Goal: Information Seeking & Learning: Learn about a topic

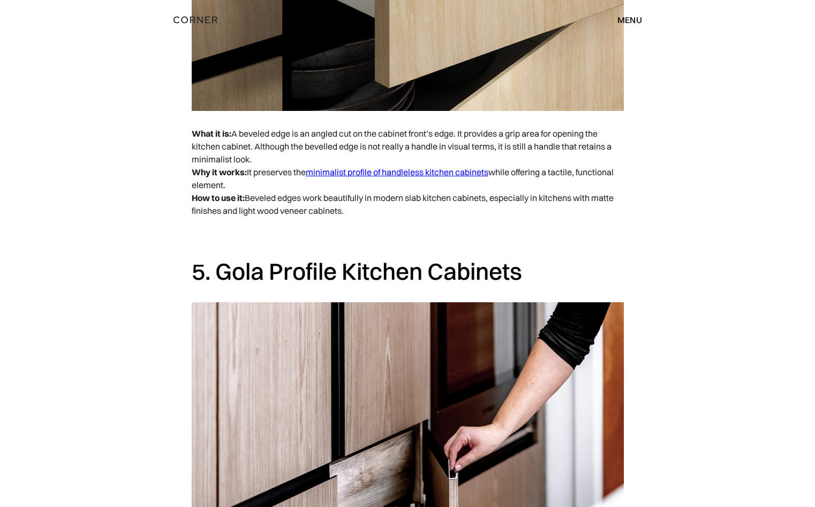
scroll to position [2639, 0]
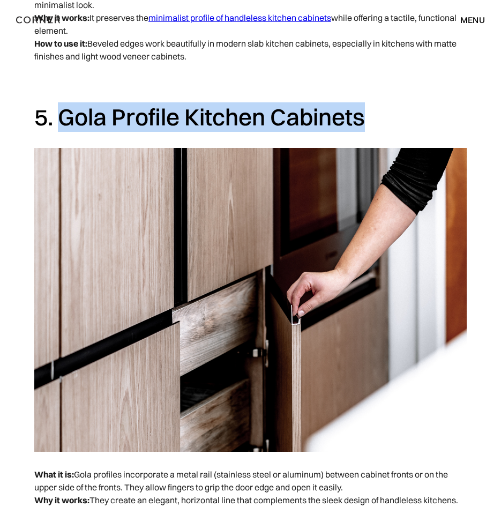
drag, startPoint x: 57, startPoint y: 117, endPoint x: 379, endPoint y: 121, distance: 321.4
click at [379, 121] on h2 "5. Gola Profile Kitchen Cabinets" at bounding box center [250, 116] width 432 height 29
copy h2 "Gola Profile Kitchen Cabinets"
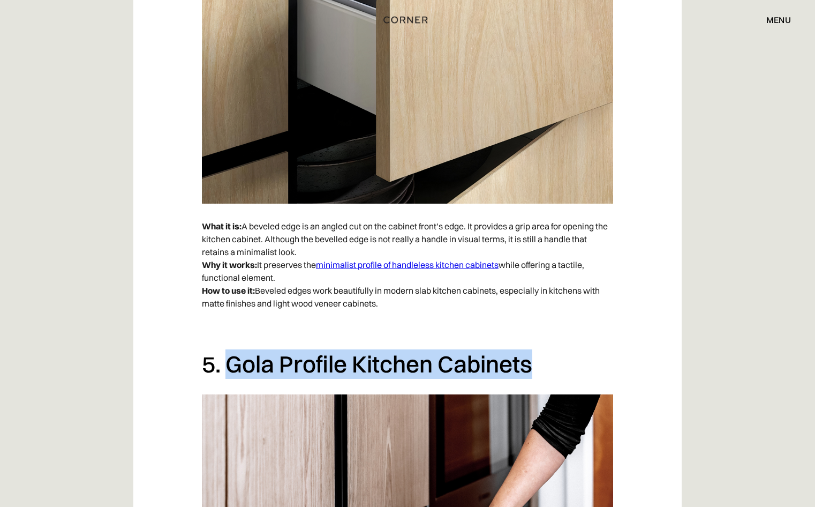
scroll to position [2425, 0]
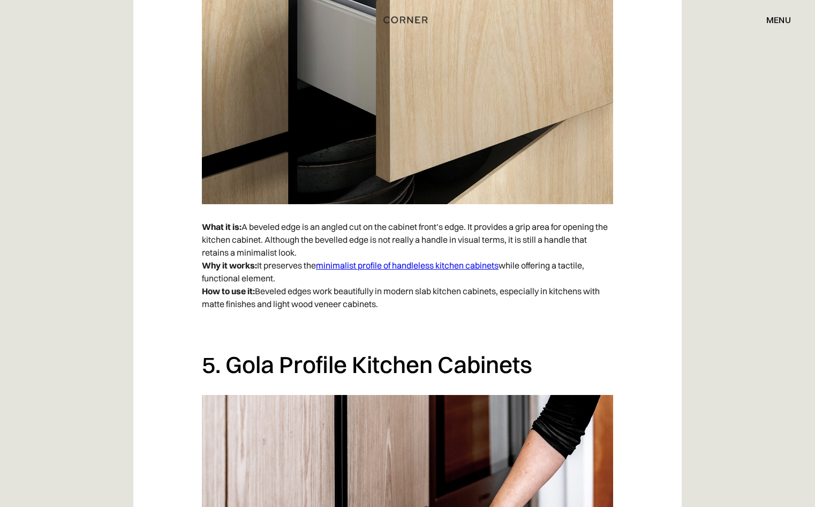
click at [252, 281] on p "What it is: A beveled edge is an angled cut on the cabinet front’s edge. It pro…" at bounding box center [407, 265] width 411 height 101
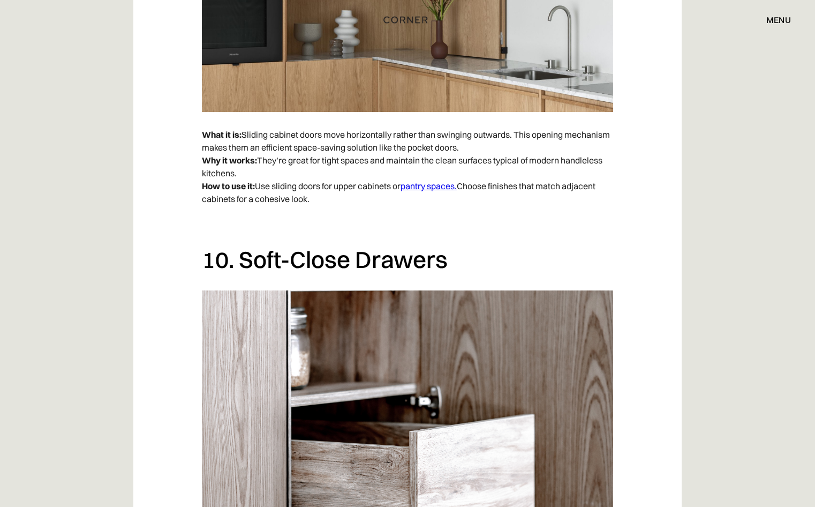
scroll to position [4889, 0]
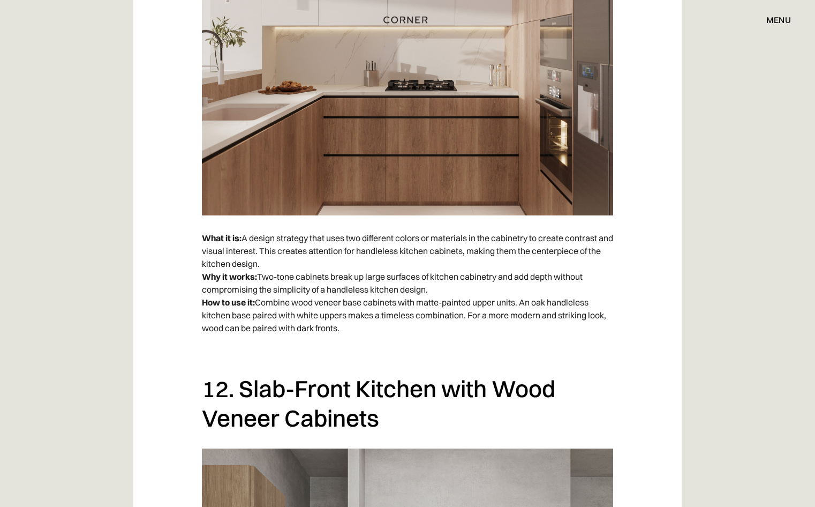
scroll to position [5746, 0]
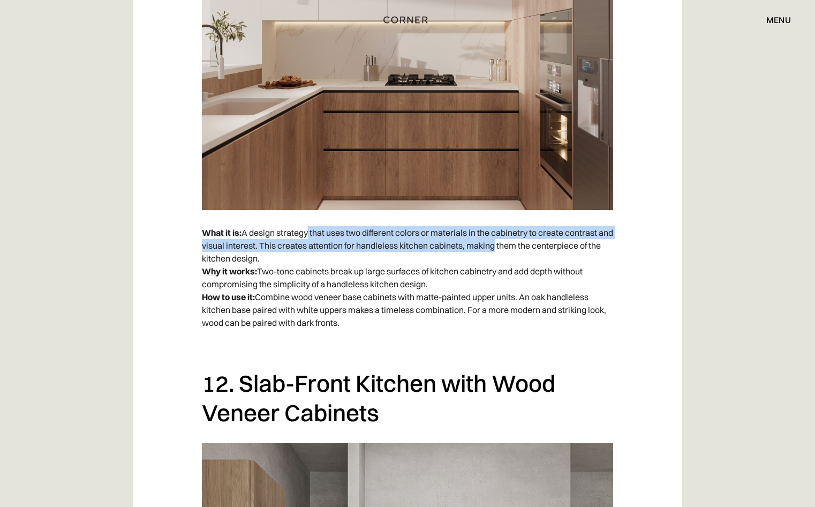
drag, startPoint x: 306, startPoint y: 235, endPoint x: 508, endPoint y: 247, distance: 201.8
click at [500, 247] on p "What it is: A design strategy that uses two different colors or materials in th…" at bounding box center [407, 278] width 411 height 114
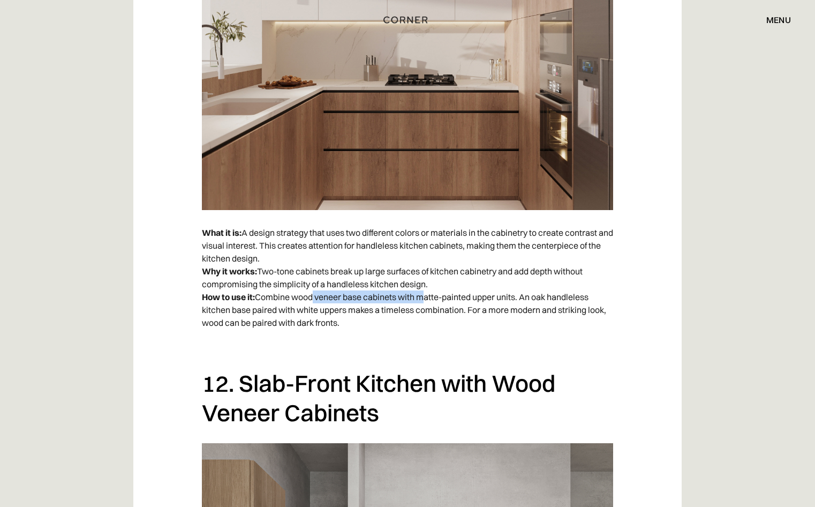
drag, startPoint x: 312, startPoint y: 296, endPoint x: 425, endPoint y: 300, distance: 113.1
click at [425, 300] on p "What it is: A design strategy that uses two different colors or materials in th…" at bounding box center [407, 278] width 411 height 114
drag, startPoint x: 425, startPoint y: 300, endPoint x: 453, endPoint y: 310, distance: 29.5
click at [453, 310] on p "What it is: A design strategy that uses two different colors or materials in th…" at bounding box center [407, 278] width 411 height 114
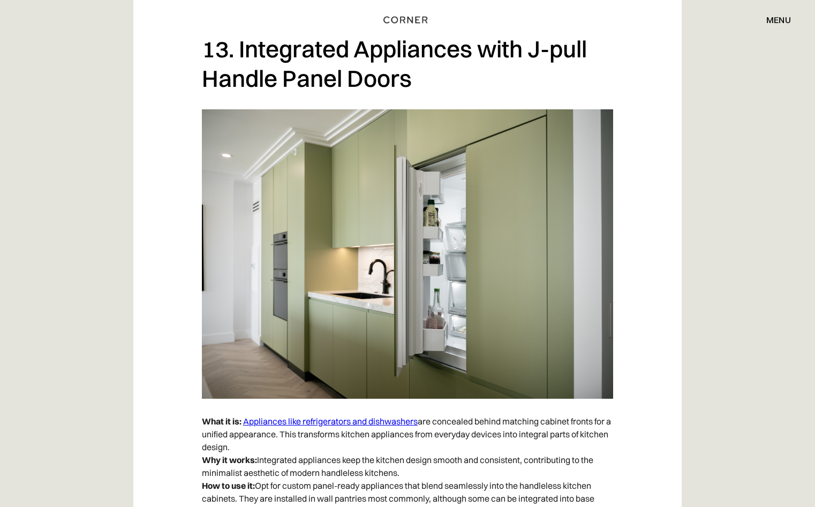
scroll to position [6603, 0]
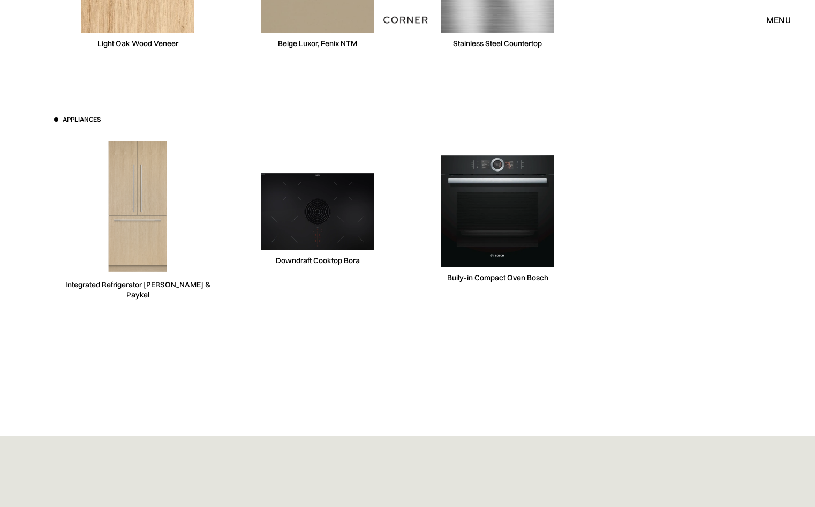
scroll to position [3374, 0]
